Goal: Task Accomplishment & Management: Use online tool/utility

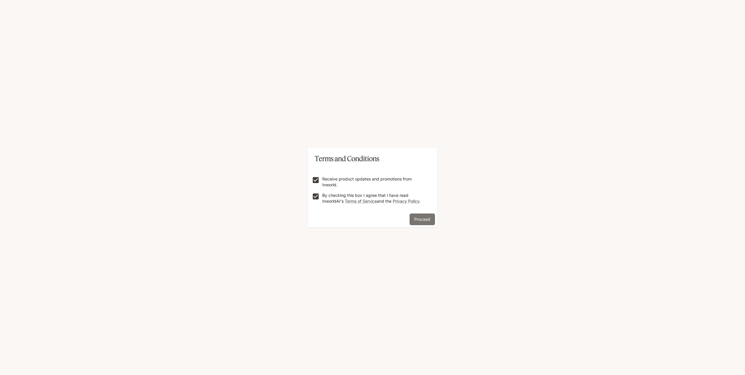
click at [417, 220] on button "Proceed" at bounding box center [422, 219] width 25 height 12
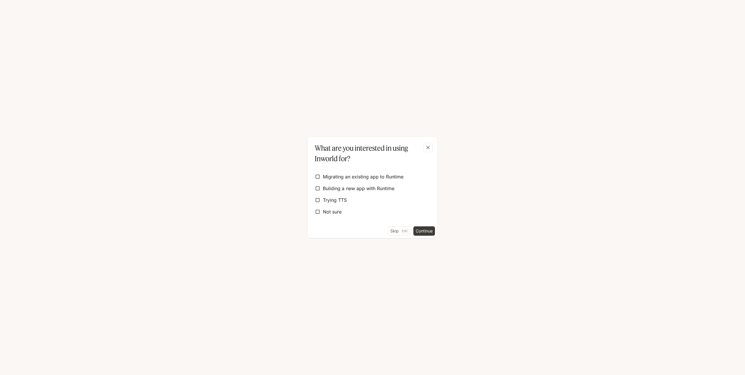
click at [196, 346] on div "What are you interested in using Inworld for? Migrating an existing app to [GEO…" at bounding box center [372, 187] width 745 height 375
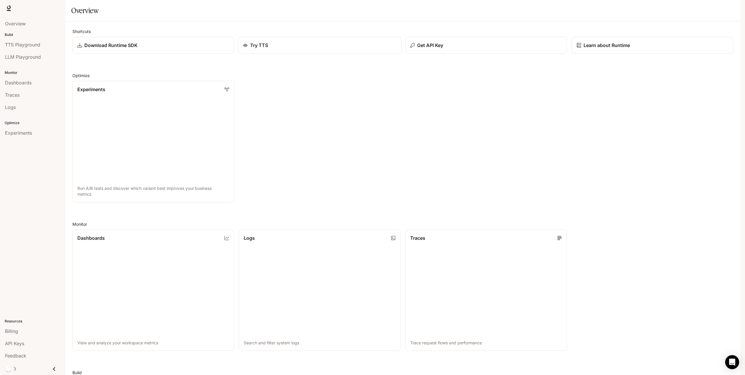
click at [280, 49] on div "Try TTS" at bounding box center [319, 45] width 153 height 7
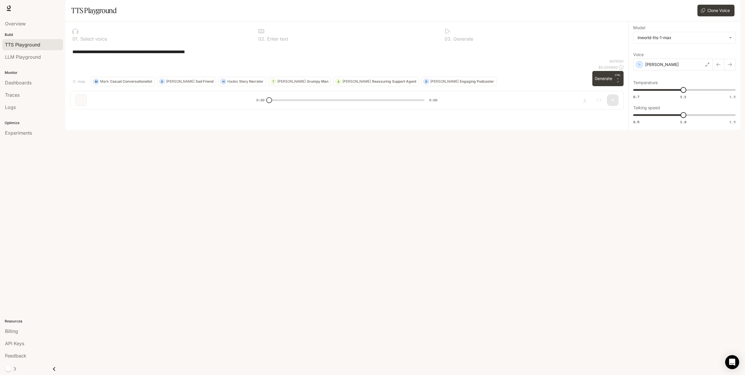
click at [81, 41] on p "Select voice" at bounding box center [93, 38] width 28 height 5
click at [145, 83] on p "Casual Conversationalist" at bounding box center [131, 82] width 42 height 4
type textarea "**********"
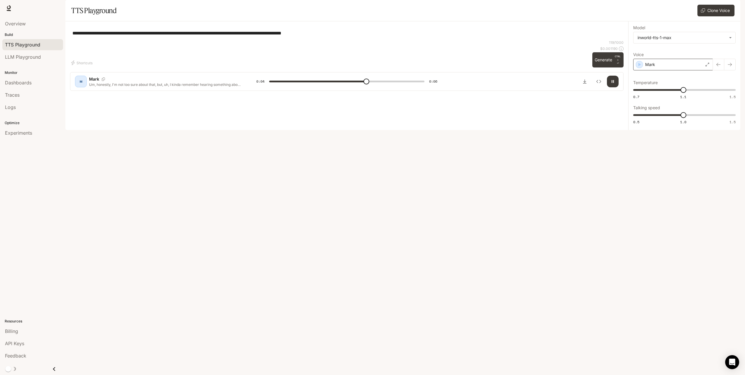
click at [362, 70] on div "Mark" at bounding box center [673, 65] width 80 height 12
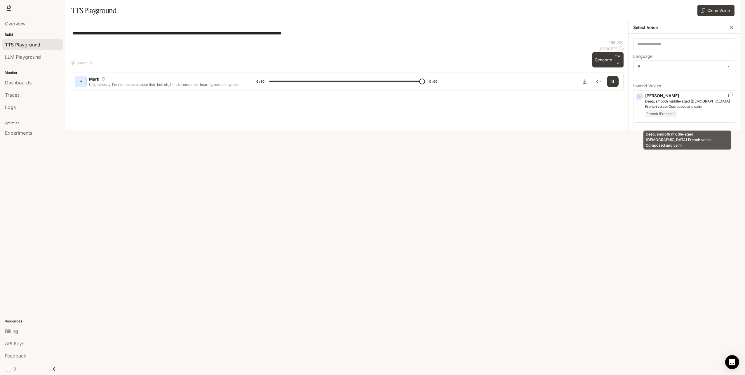
type input "*"
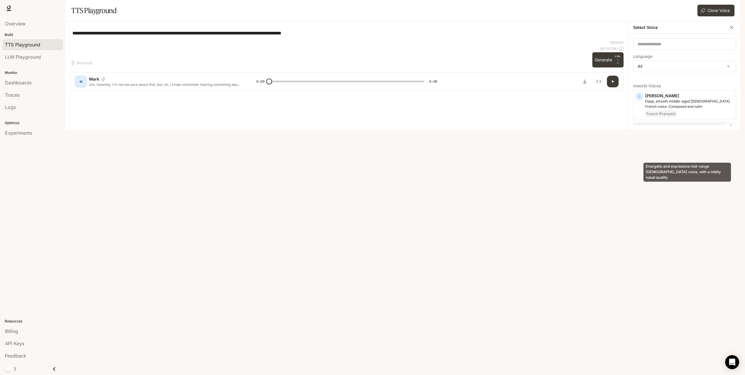
click at [362, 141] on p "Energetic and expressive mid-range male voice, with a mildly nasal quality" at bounding box center [689, 136] width 88 height 11
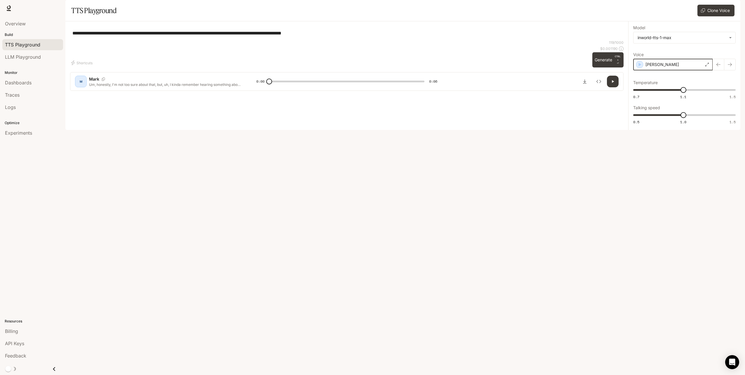
click at [362, 68] on div "button" at bounding box center [639, 64] width 6 height 6
click at [362, 70] on div "Alex" at bounding box center [673, 65] width 80 height 12
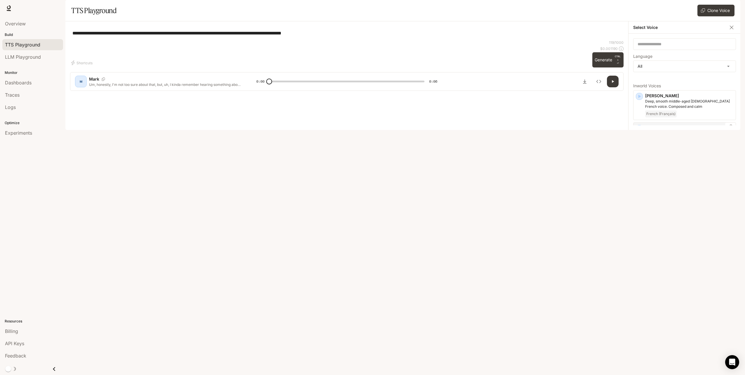
click at [362, 141] on p "Energetic and expressive mid-range male voice, with a mildly nasal quality" at bounding box center [689, 136] width 88 height 11
drag, startPoint x: 686, startPoint y: 104, endPoint x: 749, endPoint y: 107, distance: 63.2
click at [362, 107] on html "**********" at bounding box center [372, 187] width 745 height 375
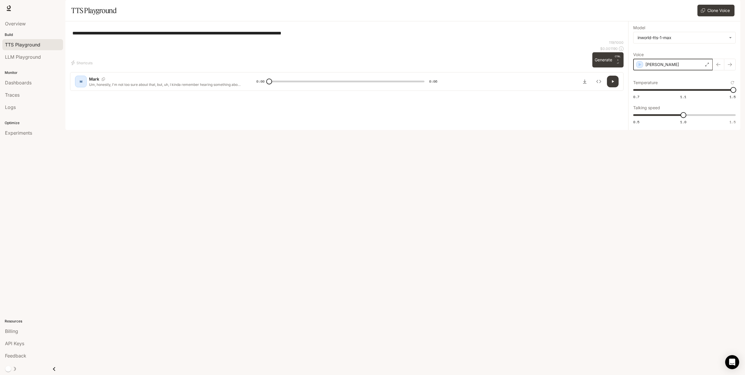
click at [362, 66] on icon "button" at bounding box center [640, 65] width 3 height 4
drag, startPoint x: 734, startPoint y: 107, endPoint x: 622, endPoint y: 109, distance: 112.4
click at [362, 109] on div "**********" at bounding box center [402, 75] width 675 height 109
click at [362, 66] on icon "button" at bounding box center [640, 65] width 3 height 4
type input "***"
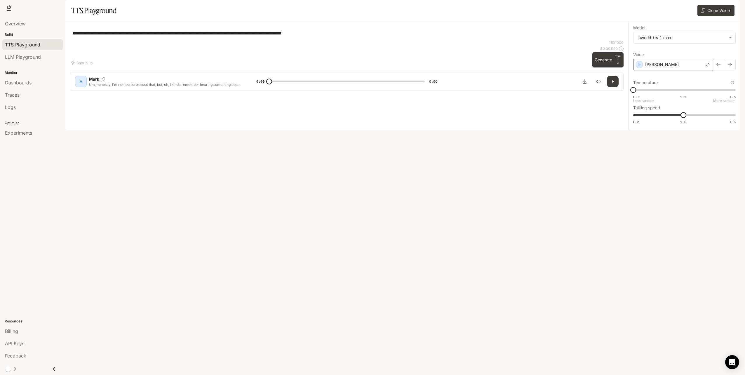
click at [362, 94] on span "0.7 1.1 1.5 0.7" at bounding box center [683, 90] width 100 height 9
click at [362, 67] on icon "button" at bounding box center [640, 65] width 6 height 6
drag, startPoint x: 687, startPoint y: 134, endPoint x: 710, endPoint y: 134, distance: 23.4
click at [362, 118] on span "1.3" at bounding box center [713, 115] width 6 height 6
drag, startPoint x: 713, startPoint y: 133, endPoint x: 741, endPoint y: 133, distance: 27.7
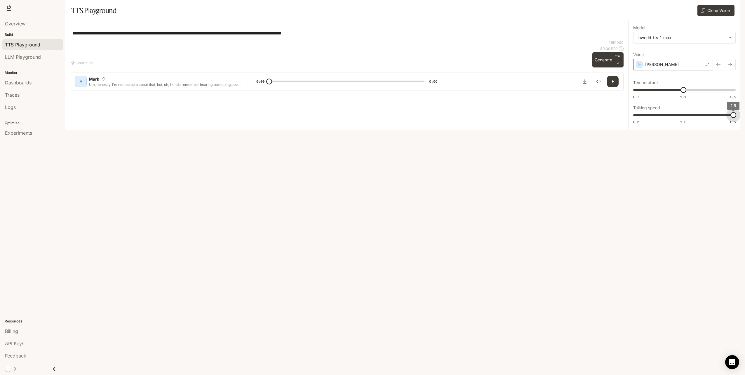
click at [362, 133] on div "**********" at bounding box center [372, 187] width 745 height 375
click at [362, 67] on icon "button" at bounding box center [640, 65] width 6 height 6
drag, startPoint x: 734, startPoint y: 132, endPoint x: 712, endPoint y: 132, distance: 21.9
click at [362, 118] on span "1.3" at bounding box center [713, 115] width 6 height 6
click at [362, 67] on icon "button" at bounding box center [640, 65] width 6 height 6
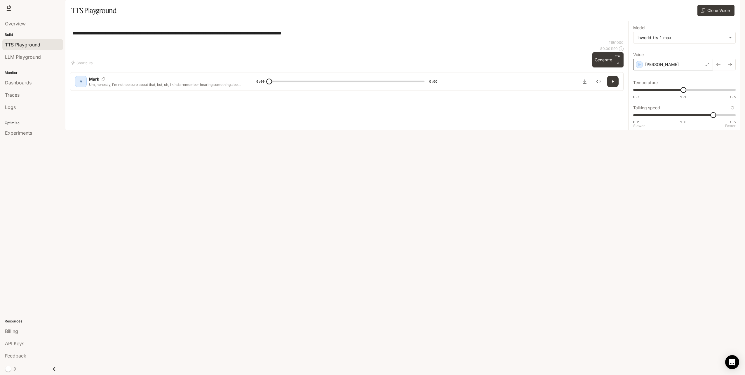
type input "***"
click at [362, 119] on span "0.5 1.0 1.5 1.2" at bounding box center [683, 115] width 100 height 9
click at [362, 67] on icon "button" at bounding box center [640, 65] width 6 height 6
click at [362, 70] on div "Alex" at bounding box center [673, 65] width 80 height 12
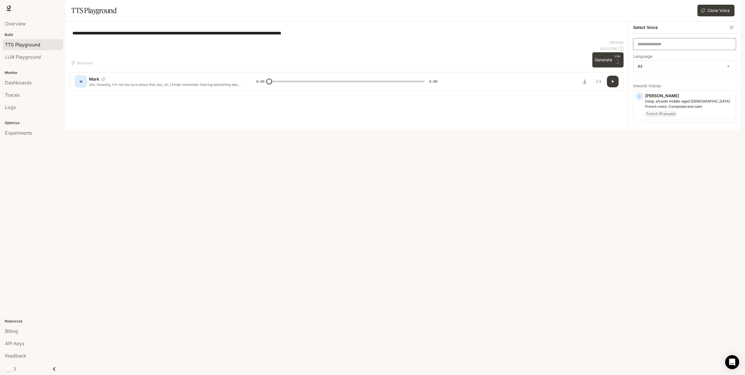
click at [362, 47] on input "text" at bounding box center [685, 44] width 102 height 6
click at [362, 30] on icon "button" at bounding box center [732, 28] width 6 height 6
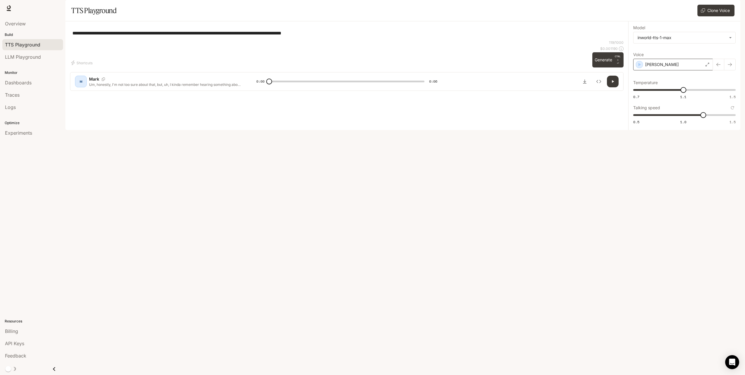
click at [362, 70] on div "Alex" at bounding box center [673, 65] width 80 height 12
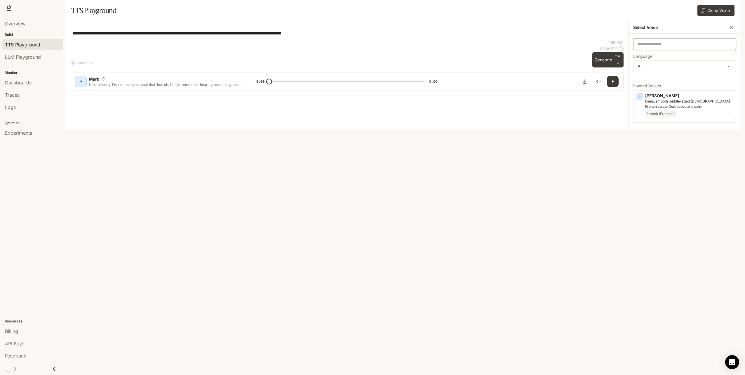
click at [362, 47] on input "text" at bounding box center [685, 44] width 102 height 6
type input "****"
click at [362, 82] on body "**********" at bounding box center [372, 187] width 745 height 375
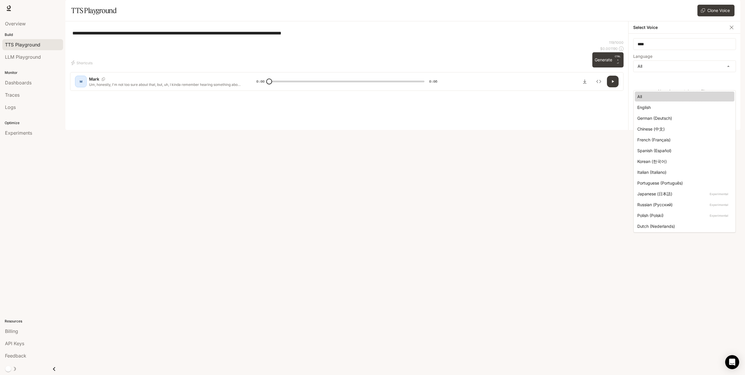
click at [362, 107] on div "English" at bounding box center [683, 107] width 92 height 6
type input "*****"
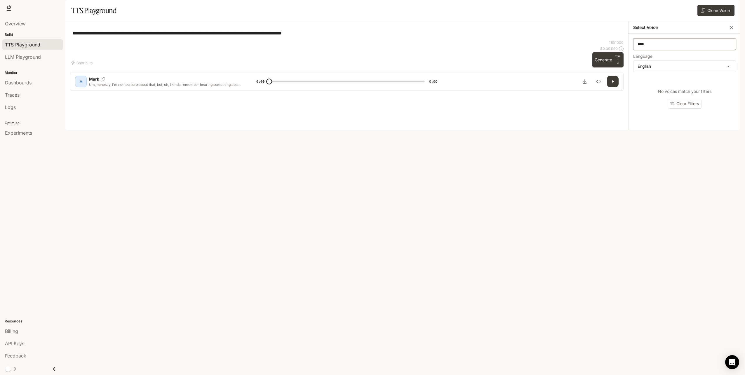
drag, startPoint x: 665, startPoint y: 61, endPoint x: 629, endPoint y: 61, distance: 36.2
click at [362, 61] on div "**** ​ Language English ***** ​ No voices match your filters Clear Filters" at bounding box center [685, 82] width 112 height 96
click at [362, 109] on p "Energetic and expressive mid-range male voice, with a mildly nasal quality" at bounding box center [689, 104] width 88 height 11
click at [362, 67] on icon "button" at bounding box center [640, 65] width 6 height 6
click at [362, 70] on div "Alex" at bounding box center [673, 65] width 80 height 12
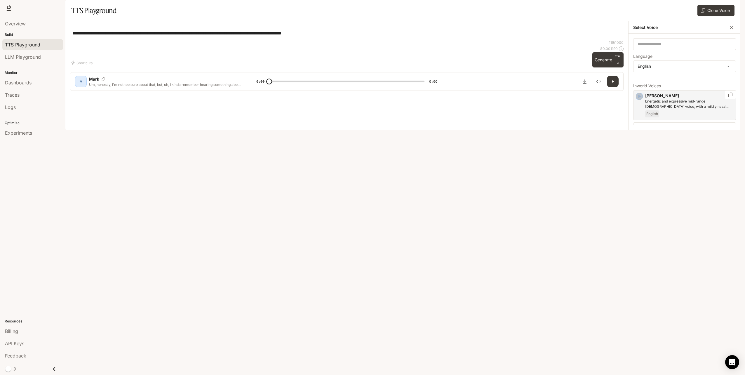
click at [362, 99] on icon "button" at bounding box center [639, 96] width 6 height 6
click at [317, 41] on div "**********" at bounding box center [346, 58] width 563 height 74
click at [331, 36] on textarea "**********" at bounding box center [346, 33] width 549 height 7
drag, startPoint x: 331, startPoint y: 52, endPoint x: 57, endPoint y: 71, distance: 274.8
click at [65, 71] on main "**********" at bounding box center [402, 65] width 675 height 130
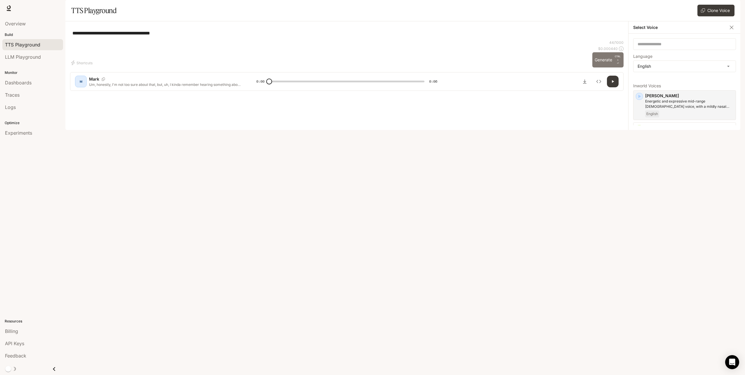
type textarea "**********"
click at [362, 67] on button "Generate CTRL + ⏎" at bounding box center [607, 59] width 31 height 15
click at [362, 158] on icon "button" at bounding box center [639, 155] width 6 height 6
click at [362, 168] on p "Older British male with a refined and articulate voice" at bounding box center [689, 163] width 88 height 11
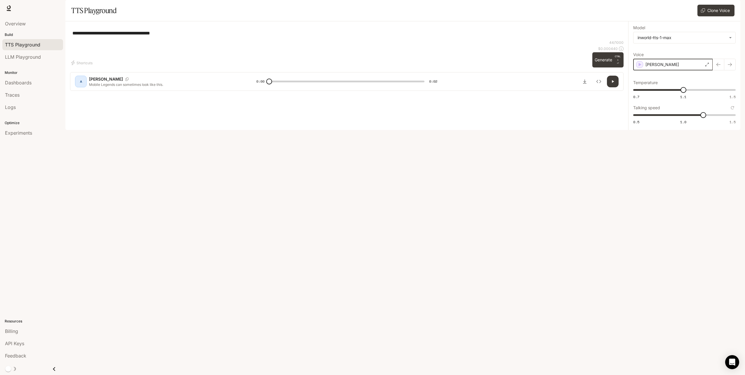
click at [362, 67] on icon "button" at bounding box center [640, 65] width 6 height 6
click at [362, 70] on div "Craig" at bounding box center [673, 65] width 80 height 12
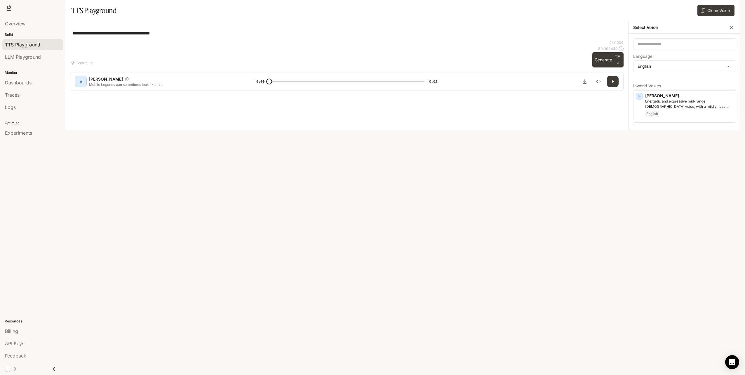
click at [79, 86] on div "A" at bounding box center [80, 81] width 9 height 9
click at [362, 158] on p "Craig" at bounding box center [689, 155] width 88 height 6
click at [362, 70] on div "Craig" at bounding box center [673, 65] width 80 height 12
drag, startPoint x: 679, startPoint y: 172, endPoint x: 574, endPoint y: 166, distance: 105.2
click at [362, 40] on div "**********" at bounding box center [347, 33] width 554 height 14
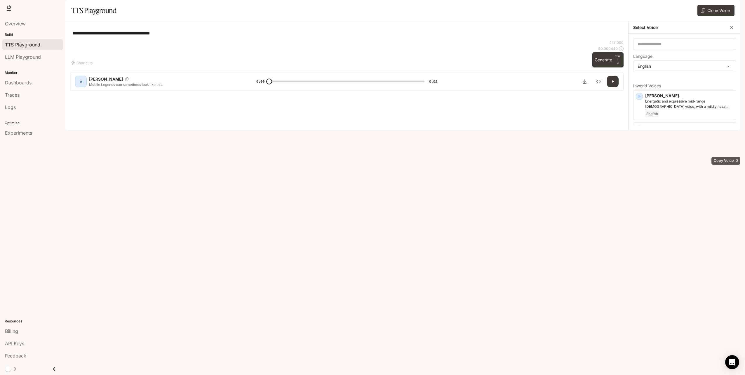
click at [362, 156] on icon "Copy Voice ID" at bounding box center [731, 154] width 6 height 5
click at [362, 168] on p "Older British male with a refined and articulate voice" at bounding box center [689, 163] width 88 height 11
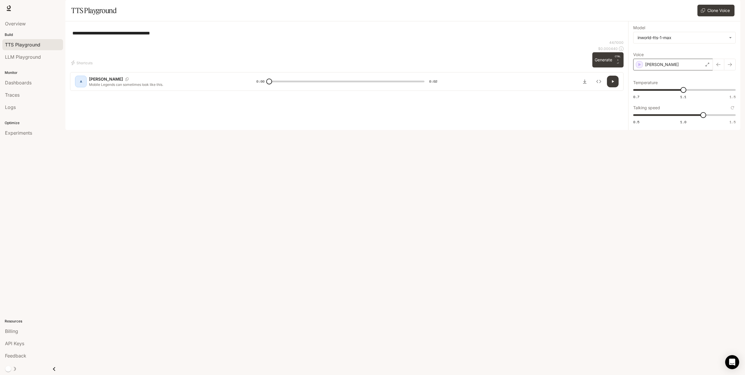
click at [362, 66] on icon at bounding box center [708, 65] width 4 height 4
click at [119, 82] on div "Alex" at bounding box center [172, 79] width 167 height 6
click at [86, 87] on div "A" at bounding box center [81, 82] width 12 height 12
click at [362, 302] on div "button" at bounding box center [639, 332] width 7 height 7
click at [362, 217] on icon "button" at bounding box center [639, 214] width 6 height 6
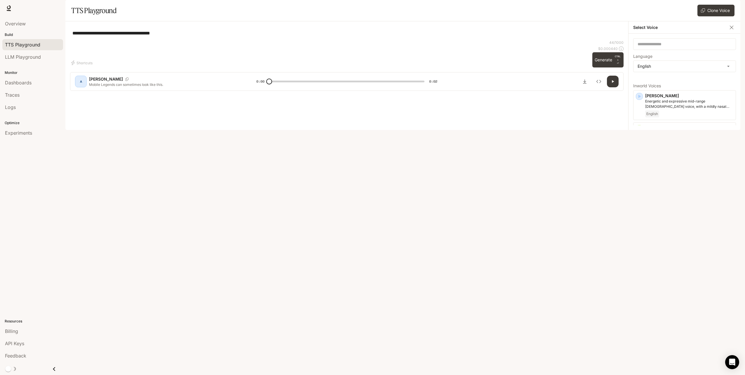
click at [362, 248] on icon "button" at bounding box center [639, 247] width 3 height 4
click at [362, 280] on icon "button" at bounding box center [639, 279] width 3 height 4
click at [362, 250] on icon "button" at bounding box center [639, 247] width 6 height 6
click at [362, 30] on icon "button" at bounding box center [732, 28] width 6 height 6
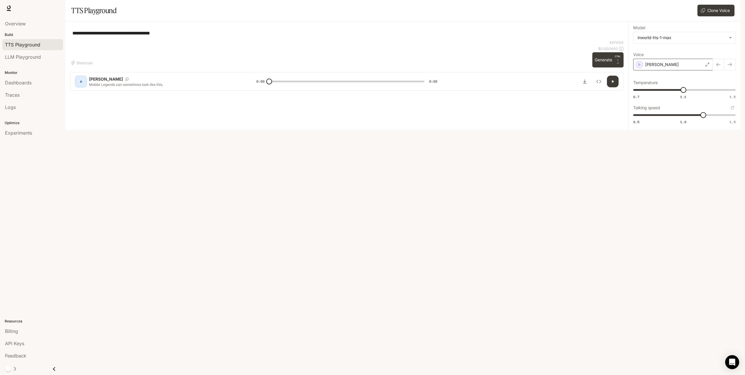
click at [362, 70] on div "Craig" at bounding box center [673, 65] width 80 height 12
click at [93, 87] on p "Mobile Legends can sometimes look like this." at bounding box center [165, 84] width 153 height 5
click at [83, 86] on div "A" at bounding box center [80, 81] width 9 height 9
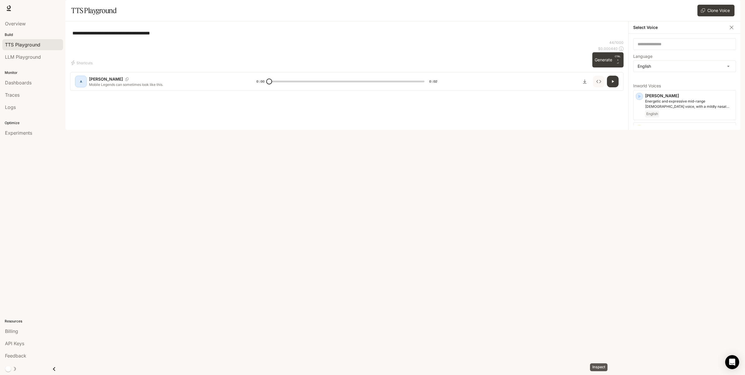
click at [362, 84] on icon "Inspect" at bounding box center [598, 81] width 5 height 5
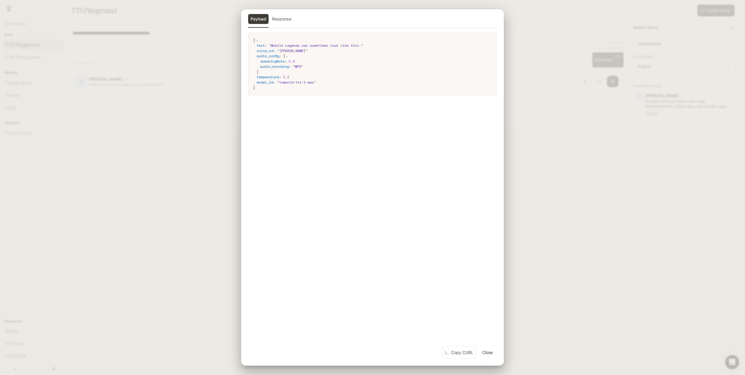
click at [362, 85] on code "{ text : " Mobile Legends can sometimes look like this. " voice_id : " Craig " …" at bounding box center [372, 64] width 239 height 53
click at [362, 79] on div "{ text : " Mobile Legends can sometimes look like this. " voice_id : " Craig " …" at bounding box center [372, 190] width 263 height 314
click at [362, 95] on div "Payload Response { text : " Mobile Legends can sometimes look like this. " voic…" at bounding box center [372, 187] width 745 height 375
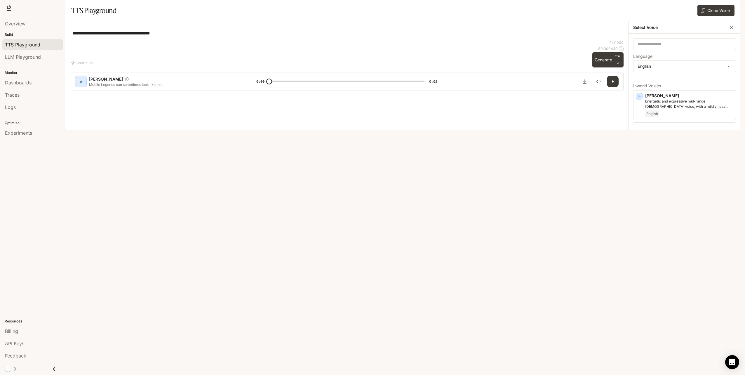
click at [362, 40] on div "**********" at bounding box center [347, 33] width 554 height 14
click at [79, 86] on div "A" at bounding box center [80, 81] width 9 height 9
drag, startPoint x: 249, startPoint y: 262, endPoint x: 421, endPoint y: 227, distance: 175.7
click at [362, 40] on div "**********" at bounding box center [347, 33] width 554 height 14
click at [362, 67] on button "Generate CTRL + ⏎" at bounding box center [607, 59] width 31 height 15
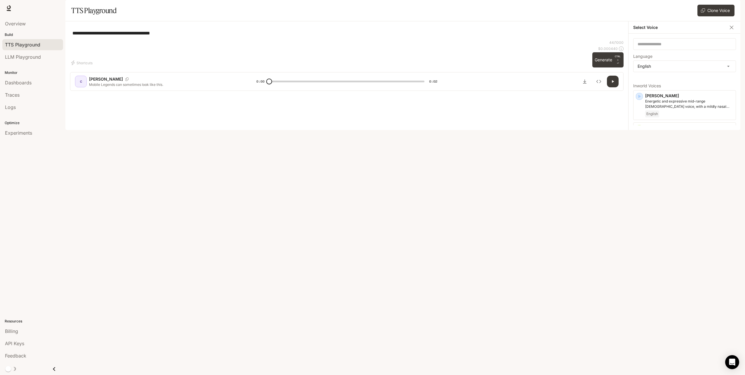
click at [362, 216] on icon "button" at bounding box center [639, 215] width 3 height 4
click at [362, 67] on button "Generate CTRL + ⏎" at bounding box center [607, 59] width 31 height 15
click at [362, 227] on p "Middle-aged man with a smooth, calm and friendly voice" at bounding box center [689, 222] width 88 height 11
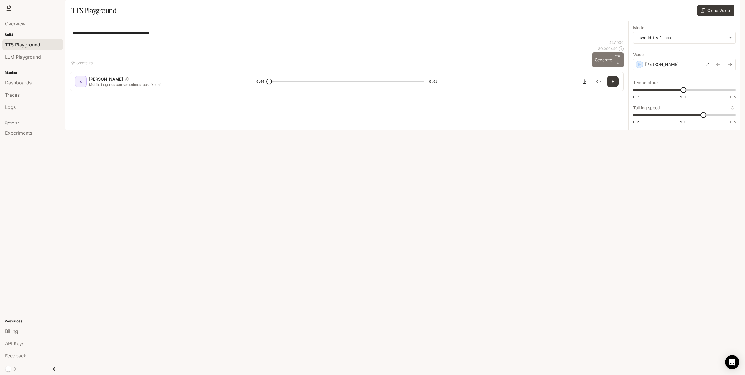
click at [362, 67] on button "Generate CTRL + ⏎" at bounding box center [607, 59] width 31 height 15
click at [362, 70] on div "Dennis" at bounding box center [673, 65] width 80 height 12
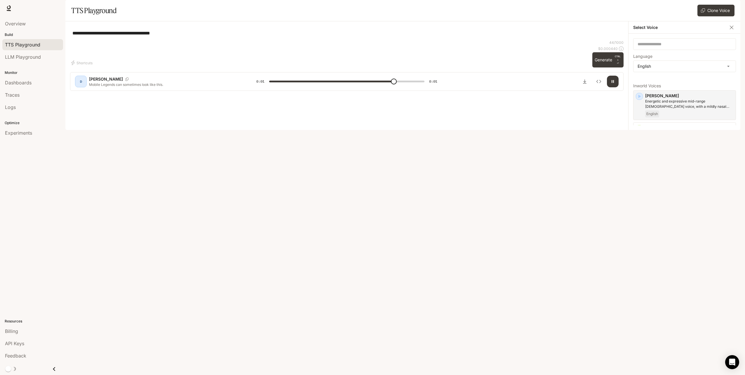
type input "*"
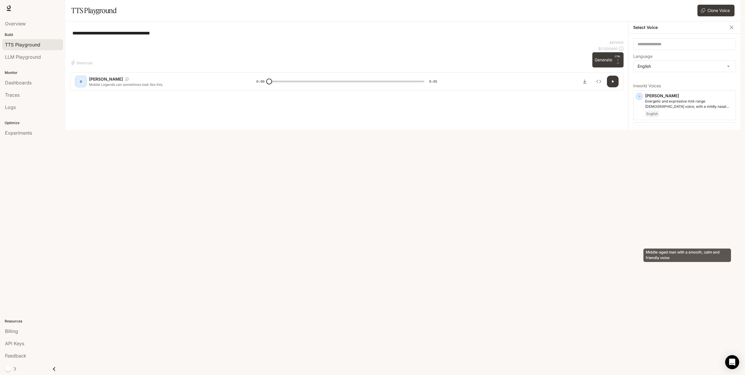
click at [362, 227] on p "Middle-aged man with a smooth, calm and friendly voice" at bounding box center [689, 222] width 88 height 11
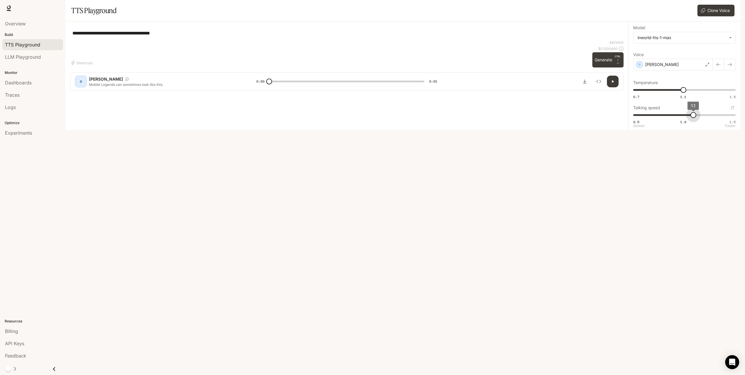
type input "*"
drag, startPoint x: 700, startPoint y: 134, endPoint x: 681, endPoint y: 137, distance: 19.4
click at [362, 118] on span "1" at bounding box center [684, 115] width 6 height 6
drag, startPoint x: 606, startPoint y: 337, endPoint x: 607, endPoint y: 323, distance: 14.1
click at [362, 67] on button "Generate CTRL + ⏎" at bounding box center [607, 59] width 31 height 15
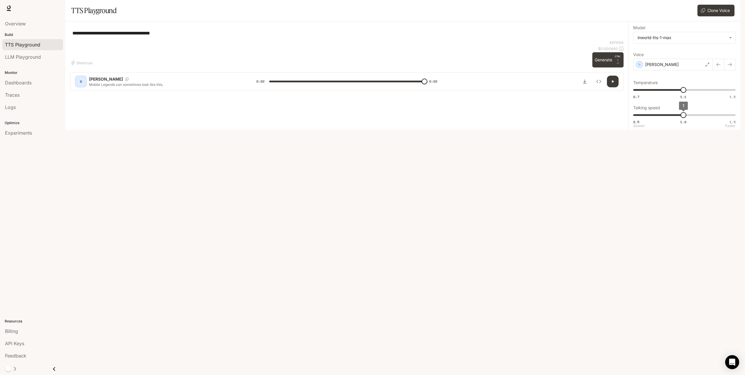
type input "*"
type input "***"
drag, startPoint x: 685, startPoint y: 108, endPoint x: 745, endPoint y: 111, distance: 60.8
click at [362, 111] on html "**********" at bounding box center [372, 187] width 745 height 375
click at [362, 67] on button "Generate CTRL + ⏎" at bounding box center [607, 59] width 31 height 15
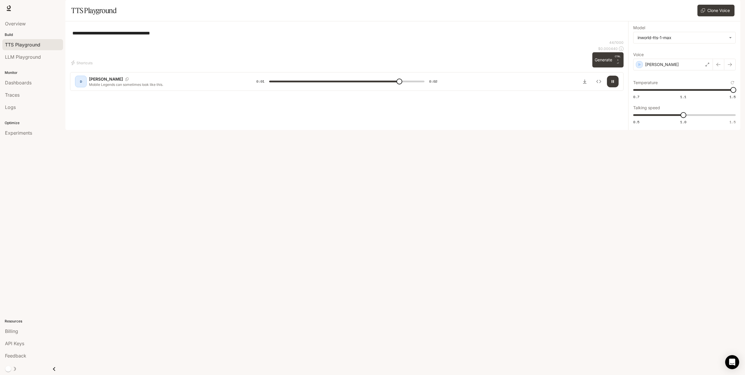
type input "*"
type input "***"
drag, startPoint x: 652, startPoint y: 107, endPoint x: 608, endPoint y: 108, distance: 44.1
click at [362, 108] on div "**********" at bounding box center [402, 75] width 675 height 109
click at [362, 67] on button "Generate CTRL + ⏎" at bounding box center [607, 59] width 31 height 15
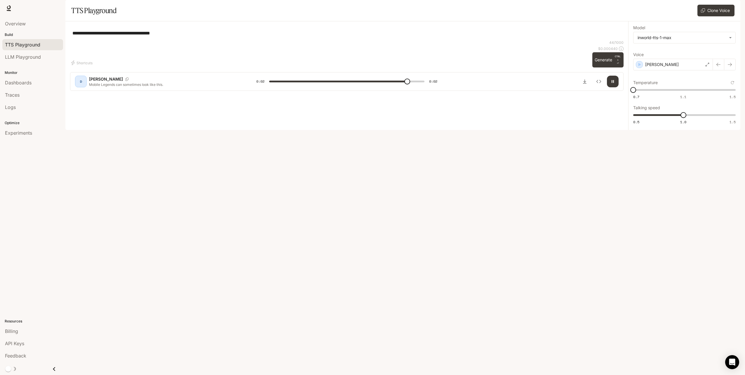
type input "*"
type input "***"
drag, startPoint x: 632, startPoint y: 106, endPoint x: 794, endPoint y: 120, distance: 161.8
click at [362, 120] on html "**********" at bounding box center [372, 187] width 745 height 375
type input "***"
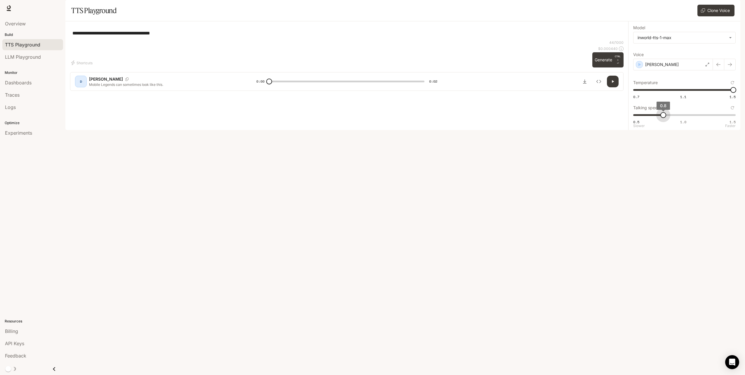
drag, startPoint x: 679, startPoint y: 132, endPoint x: 662, endPoint y: 132, distance: 17.2
click at [362, 118] on span "0.8" at bounding box center [663, 115] width 6 height 6
click at [362, 67] on button "Generate CTRL + ⏎" at bounding box center [607, 59] width 31 height 15
click at [362, 70] on div "Dennis" at bounding box center [673, 65] width 80 height 12
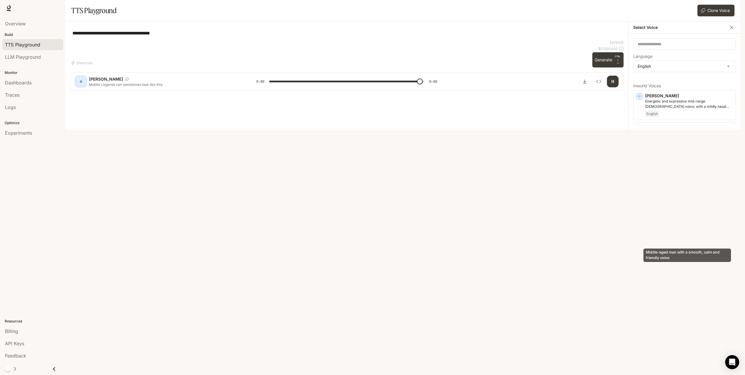
type input "*"
click at [362, 249] on p "Dominus" at bounding box center [689, 246] width 88 height 6
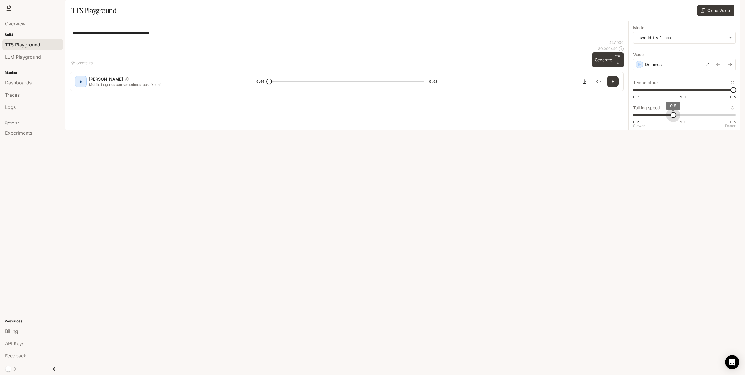
type input "*"
drag, startPoint x: 665, startPoint y: 132, endPoint x: 690, endPoint y: 129, distance: 25.6
click at [362, 118] on span "1" at bounding box center [684, 115] width 6 height 6
type input "***"
drag, startPoint x: 735, startPoint y: 108, endPoint x: 683, endPoint y: 109, distance: 51.7
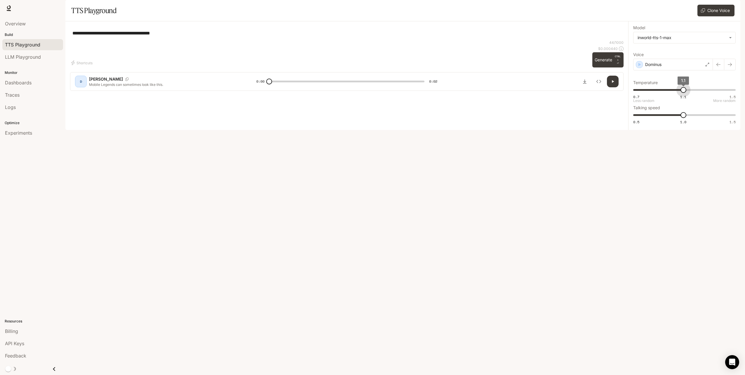
click at [362, 93] on span "1.1" at bounding box center [684, 90] width 6 height 6
click at [362, 67] on button "Generate CTRL + ⏎" at bounding box center [607, 59] width 31 height 15
click at [362, 67] on p "Dominus" at bounding box center [653, 65] width 16 height 6
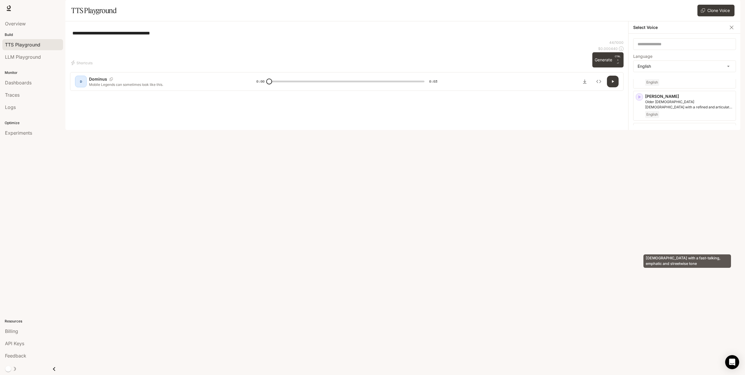
click at [362, 233] on p "Male with a fast-talking, emphatic and streetwise tone" at bounding box center [689, 227] width 88 height 11
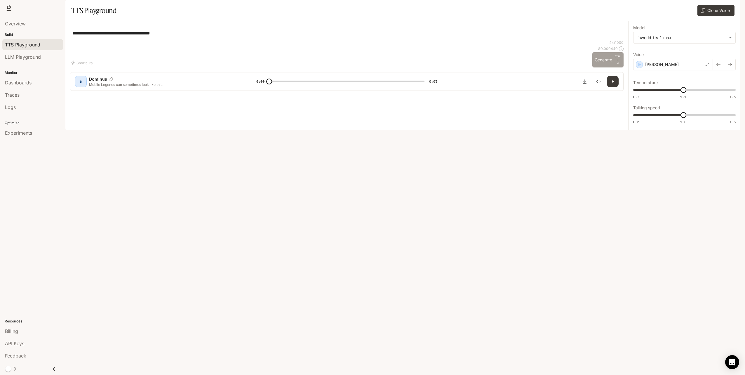
click at [362, 67] on button "Generate CTRL + ⏎" at bounding box center [607, 59] width 31 height 15
click at [362, 70] on div "Edward" at bounding box center [673, 65] width 80 height 12
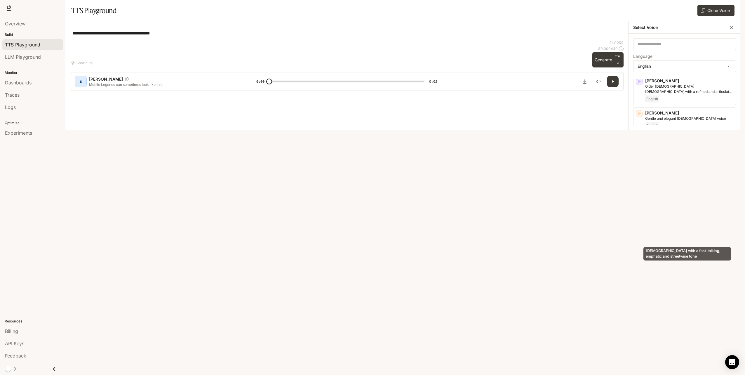
scroll to position [88, 0]
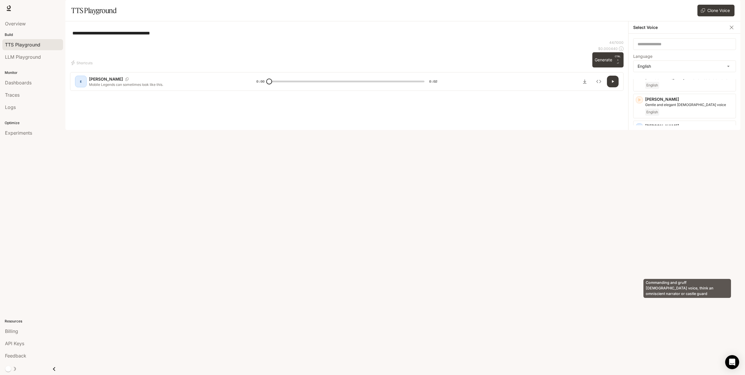
click at [362, 258] on p "Commanding and gruff male voice, think an omniscient narrator or castle guard" at bounding box center [689, 252] width 88 height 11
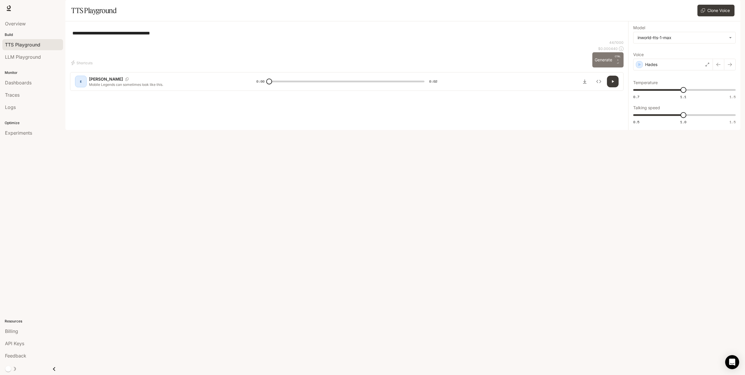
click at [362, 67] on button "Generate CTRL + ⏎" at bounding box center [607, 59] width 31 height 15
click at [362, 70] on div "Hades" at bounding box center [673, 65] width 80 height 12
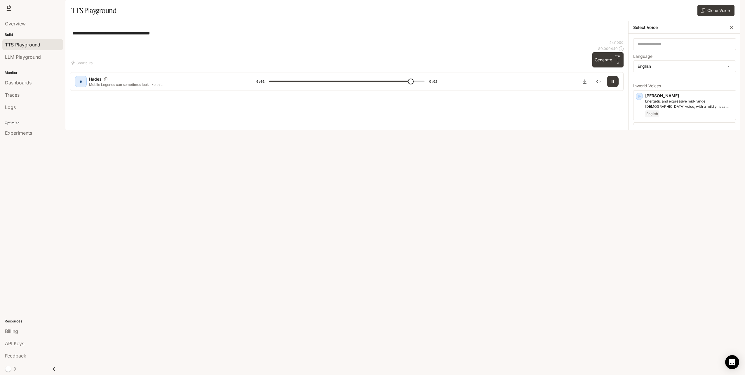
type input "*"
click at [362, 302] on p "Commanding and gruff male voice, think an omniscient narrator or castle guard" at bounding box center [689, 340] width 88 height 11
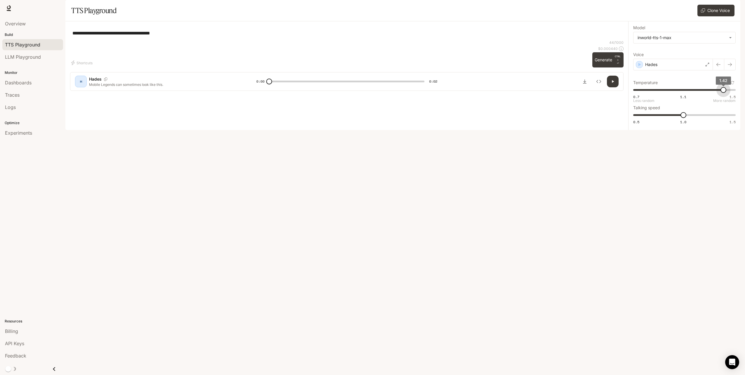
type input "***"
drag, startPoint x: 683, startPoint y: 106, endPoint x: 753, endPoint y: 114, distance: 70.0
click at [362, 114] on html "**********" at bounding box center [372, 187] width 745 height 375
click at [362, 67] on button "Generate CTRL + ⏎" at bounding box center [607, 59] width 31 height 15
type input "*"
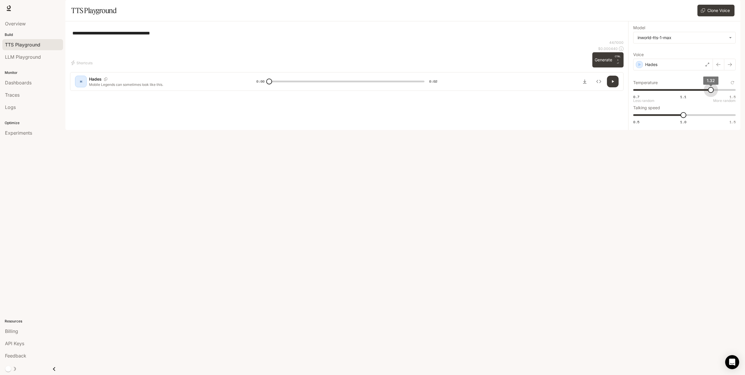
type input "***"
drag, startPoint x: 733, startPoint y: 108, endPoint x: 708, endPoint y: 109, distance: 25.1
click at [362, 93] on span "1.3" at bounding box center [708, 90] width 6 height 6
click at [362, 67] on button "Generate CTRL + ⏎" at bounding box center [607, 59] width 31 height 15
type input "*"
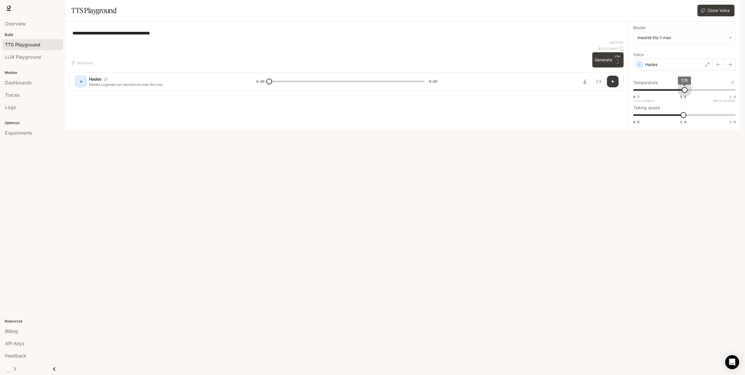
type input "***"
drag, startPoint x: 709, startPoint y: 105, endPoint x: 684, endPoint y: 107, distance: 25.5
click at [362, 93] on span "1.1" at bounding box center [684, 90] width 6 height 6
click at [362, 67] on button "Generate CTRL + ⏎" at bounding box center [607, 59] width 31 height 15
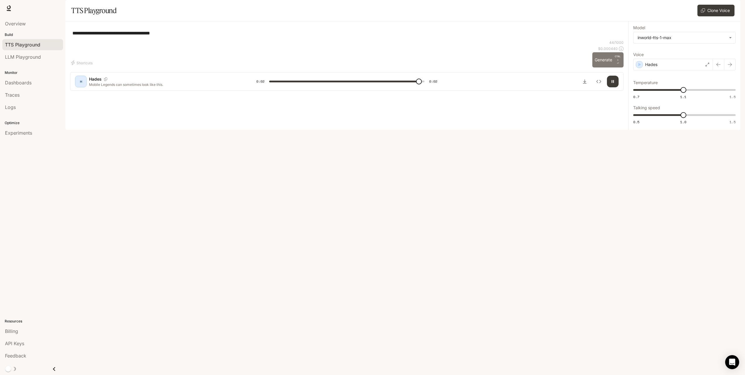
type input "*"
click at [362, 84] on icon "Download audio" at bounding box center [584, 81] width 5 height 5
